Goal: Task Accomplishment & Management: Manage account settings

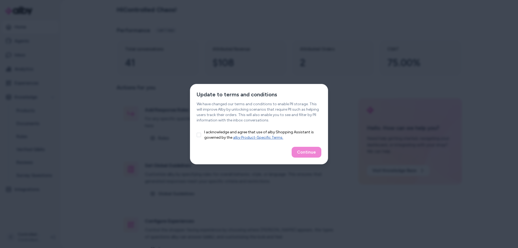
click at [196, 135] on div "I acknowledge and agree that use of alby Shopping Assistant is governed by the …" at bounding box center [259, 135] width 138 height 11
click at [199, 135] on button "I acknowledge and agree that use of alby Shopping Assistant is governed by the …" at bounding box center [199, 135] width 4 height 4
click at [305, 153] on button "Continue" at bounding box center [307, 152] width 30 height 11
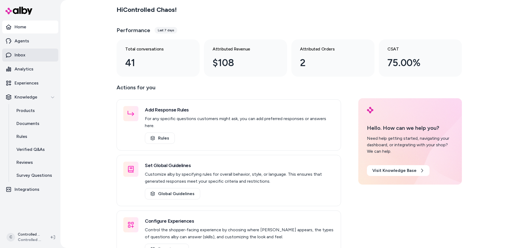
click at [23, 56] on p "Inbox" at bounding box center [20, 55] width 11 height 6
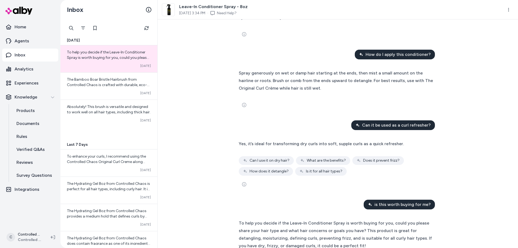
scroll to position [100, 0]
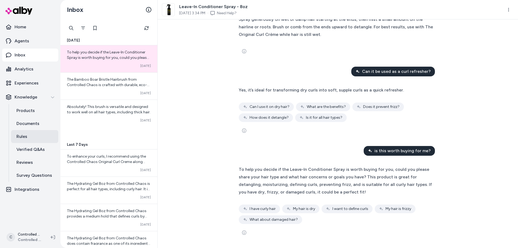
click at [24, 137] on p "Rules" at bounding box center [21, 136] width 11 height 6
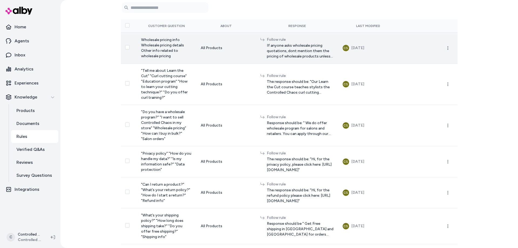
scroll to position [25, 0]
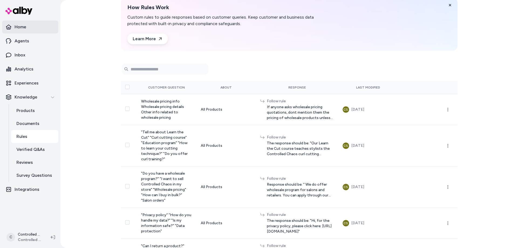
click at [28, 30] on link "Home" at bounding box center [30, 27] width 56 height 13
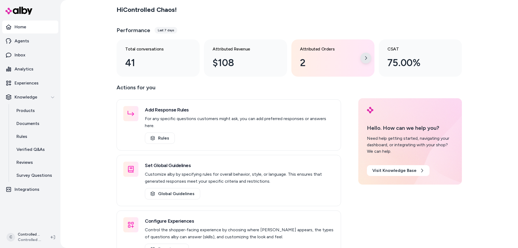
click at [365, 58] on icon at bounding box center [366, 58] width 4 height 4
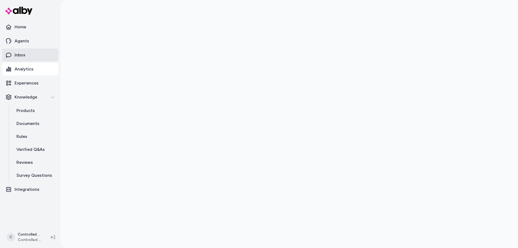
click at [20, 55] on p "Inbox" at bounding box center [20, 55] width 11 height 6
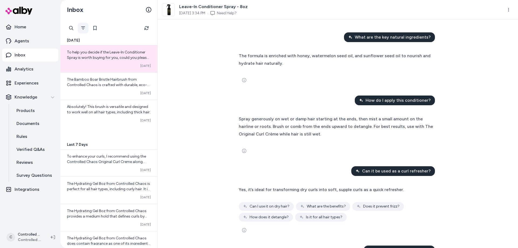
click at [84, 28] on icon "Filter" at bounding box center [83, 28] width 4 height 4
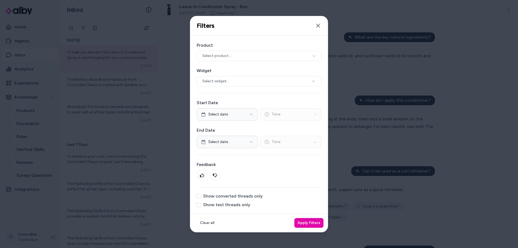
click at [199, 196] on button "Show converted threads only" at bounding box center [199, 196] width 4 height 4
click at [310, 223] on button "Apply filters" at bounding box center [308, 223] width 29 height 10
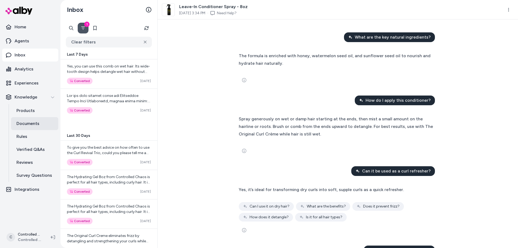
click at [21, 126] on p "Documents" at bounding box center [27, 123] width 23 height 6
